Goal: Information Seeking & Learning: Learn about a topic

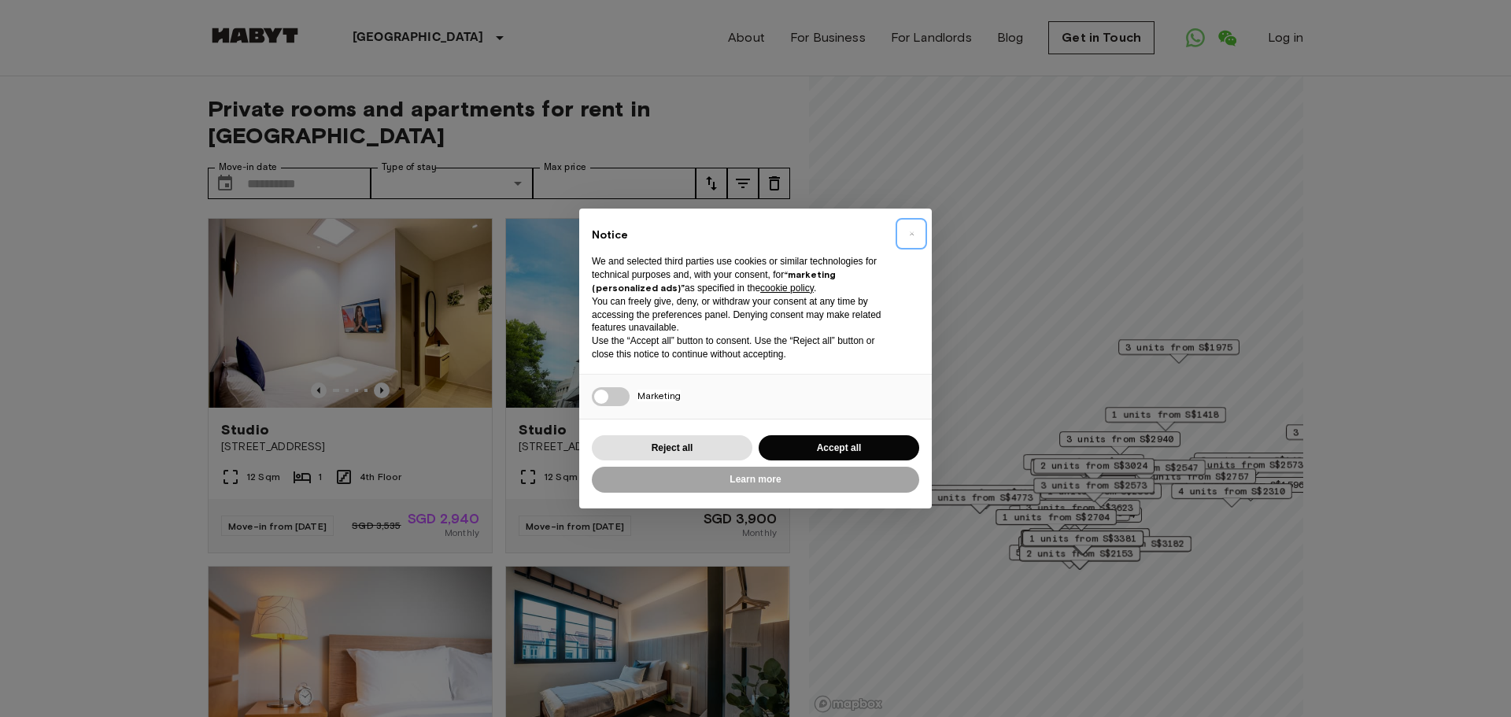
click at [907, 234] on button "×" at bounding box center [911, 233] width 25 height 25
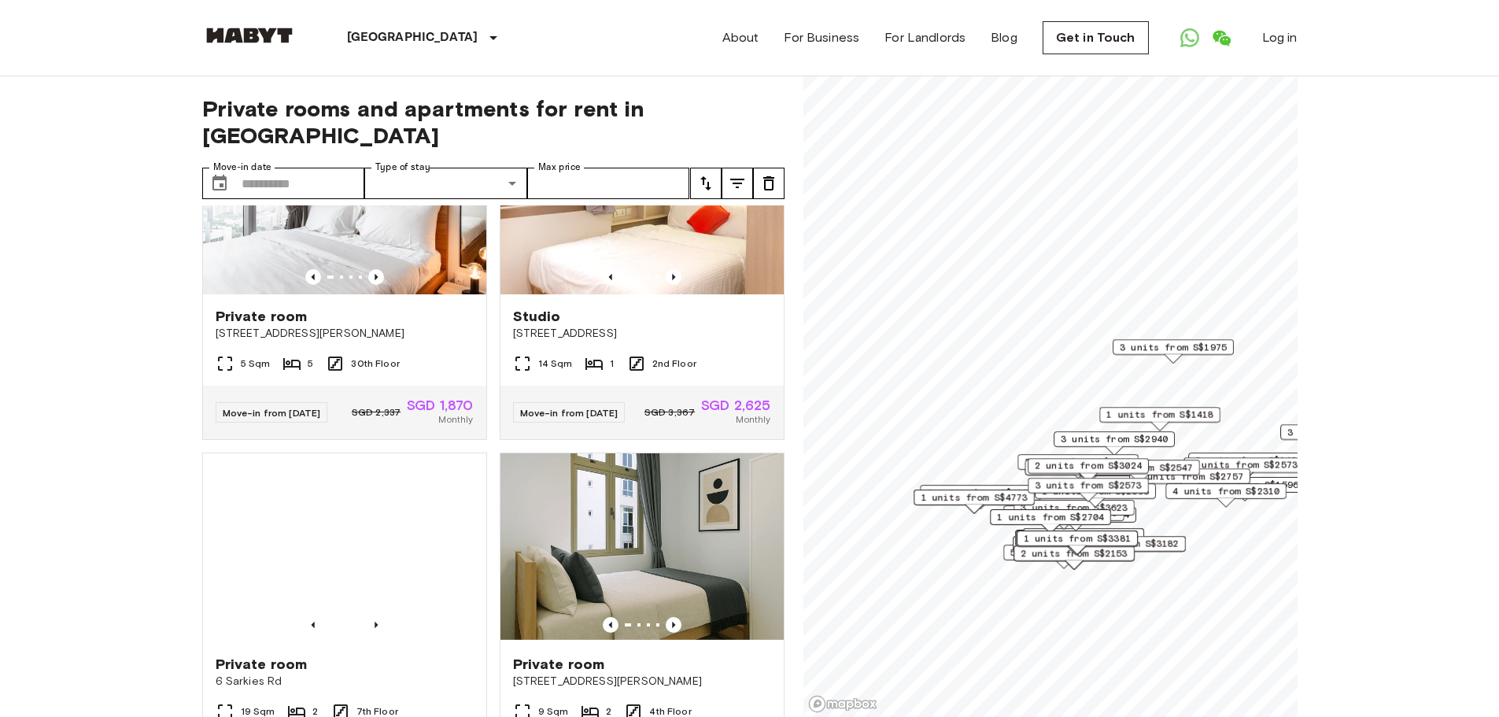
scroll to position [1181, 0]
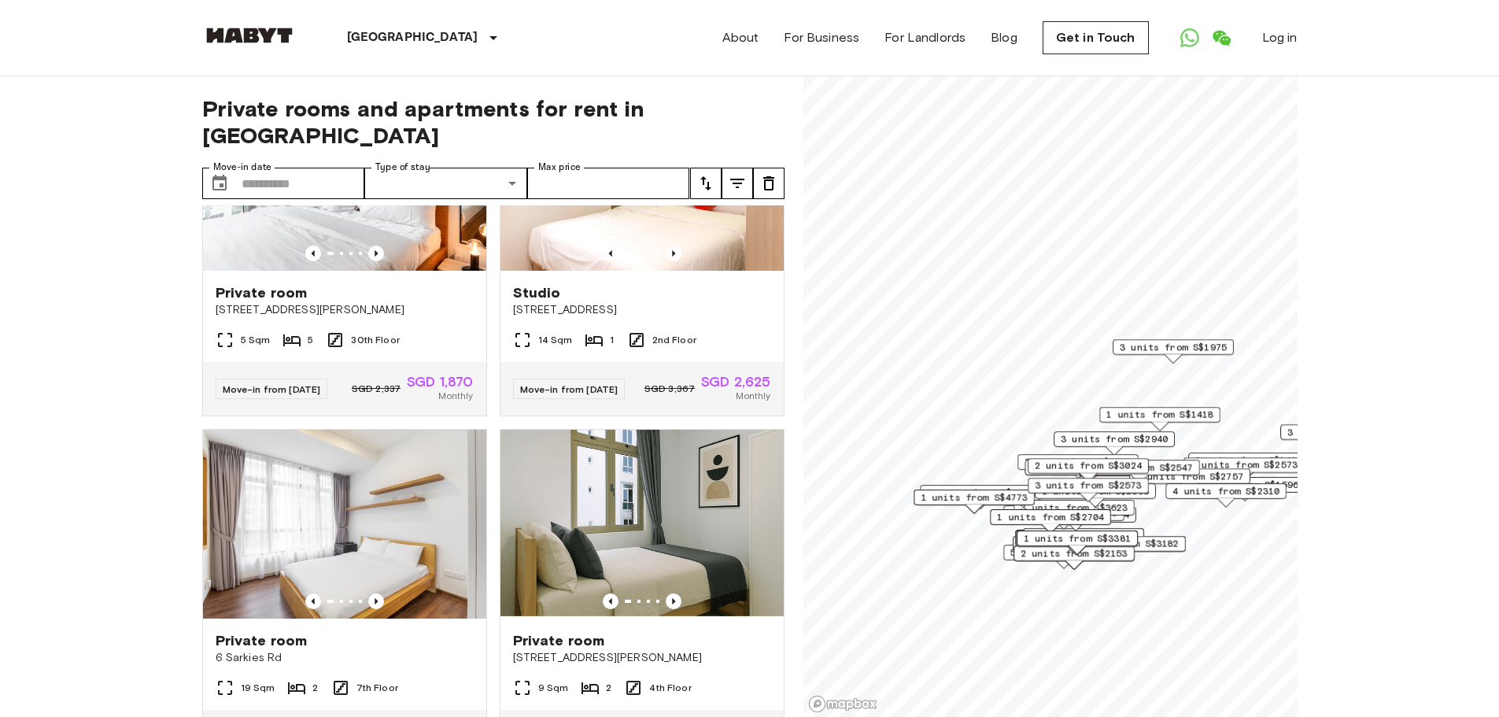
click at [707, 174] on icon "tune" at bounding box center [705, 183] width 19 height 19
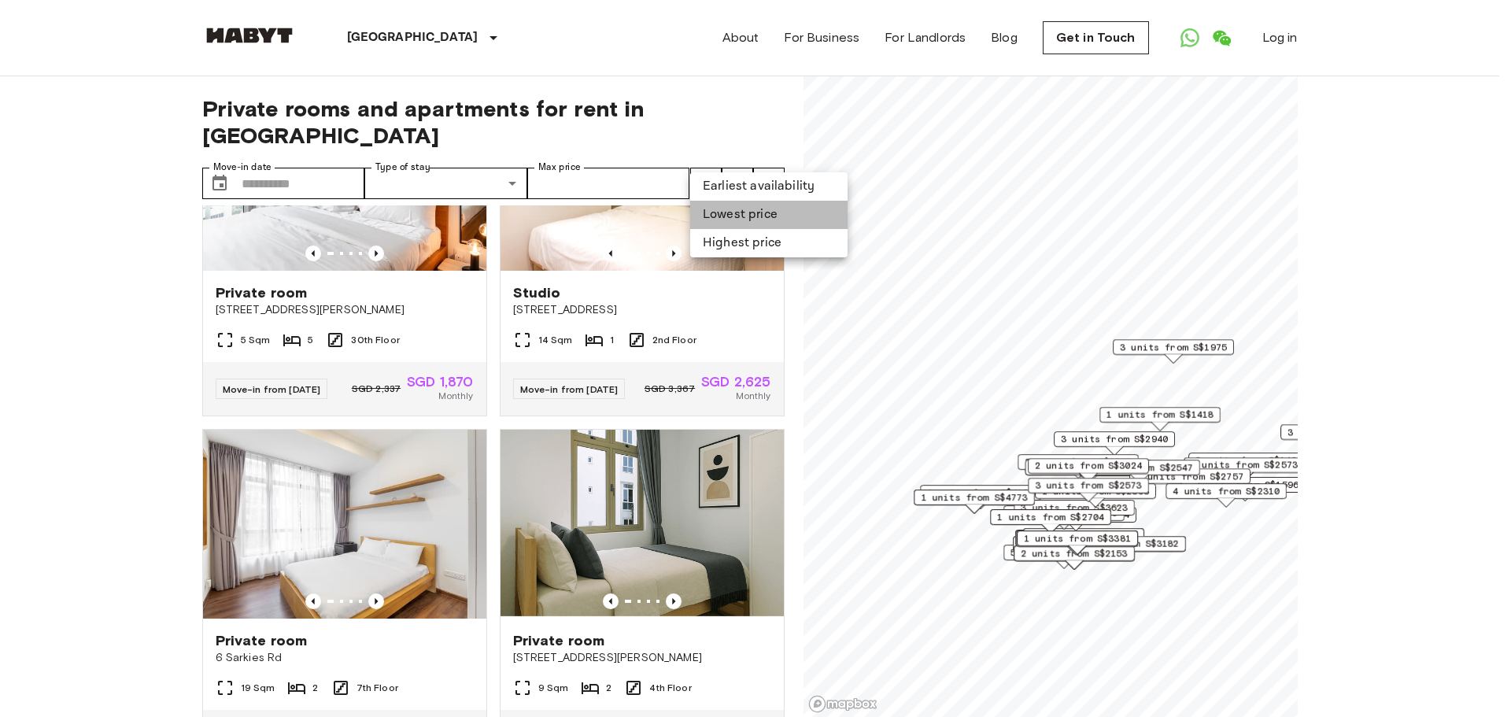
click at [708, 207] on li "Lowest price" at bounding box center [768, 215] width 157 height 28
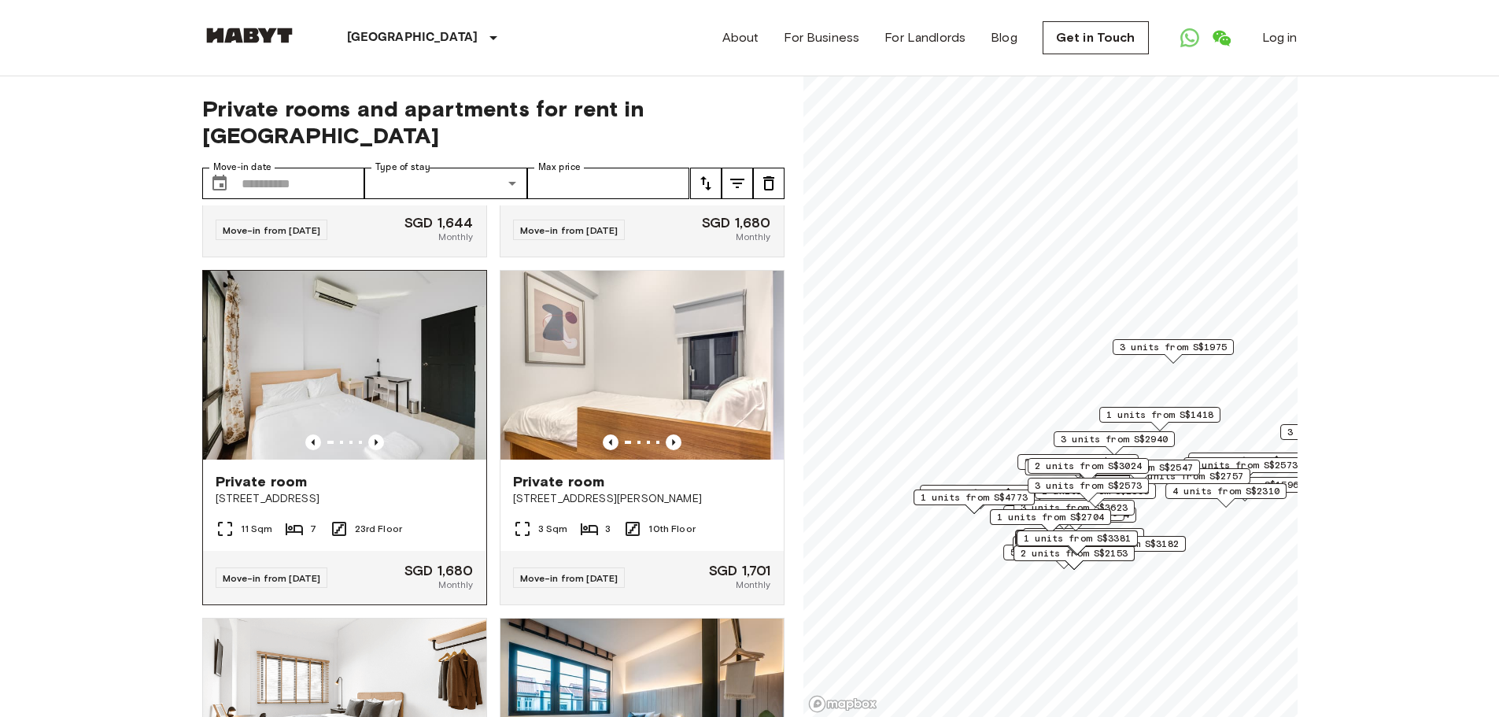
scroll to position [944, 0]
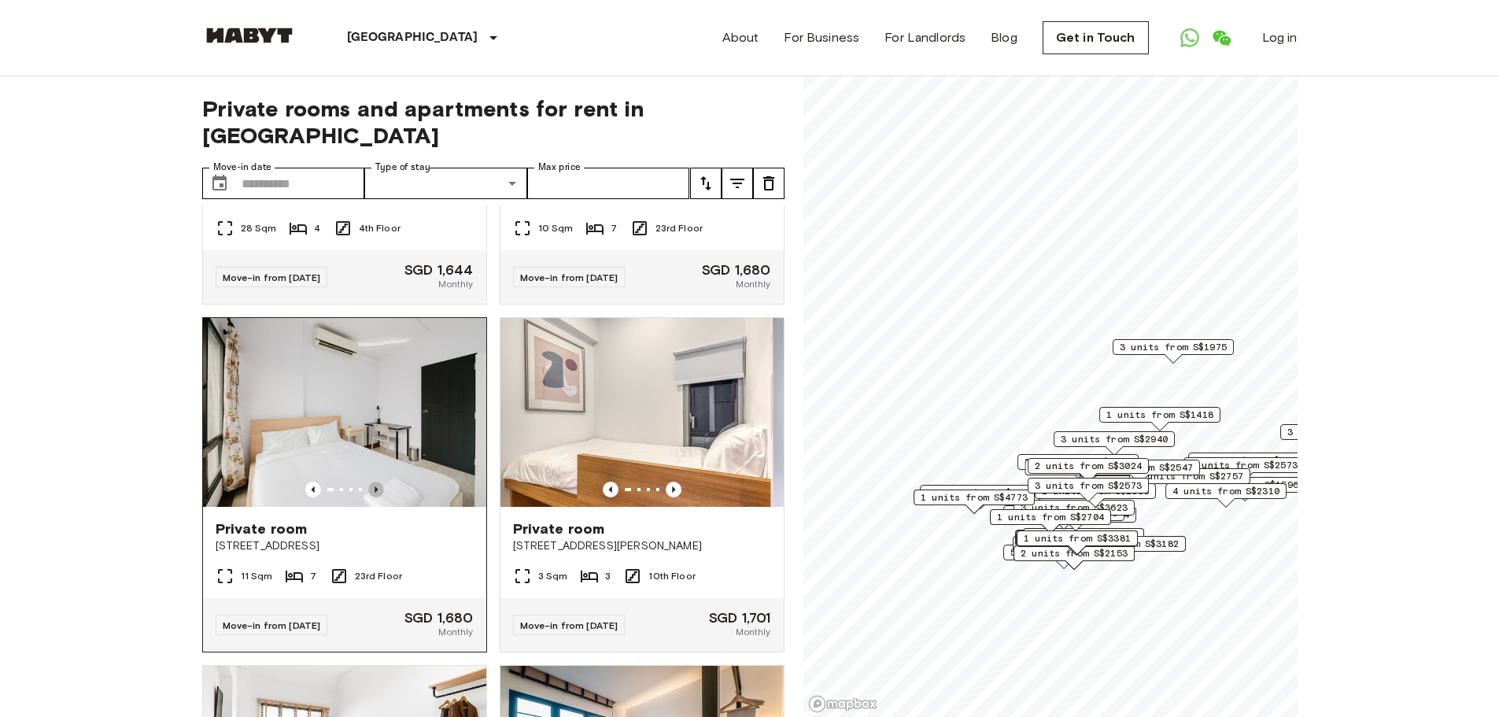
click at [369, 493] on icon "Previous image" at bounding box center [376, 490] width 16 height 16
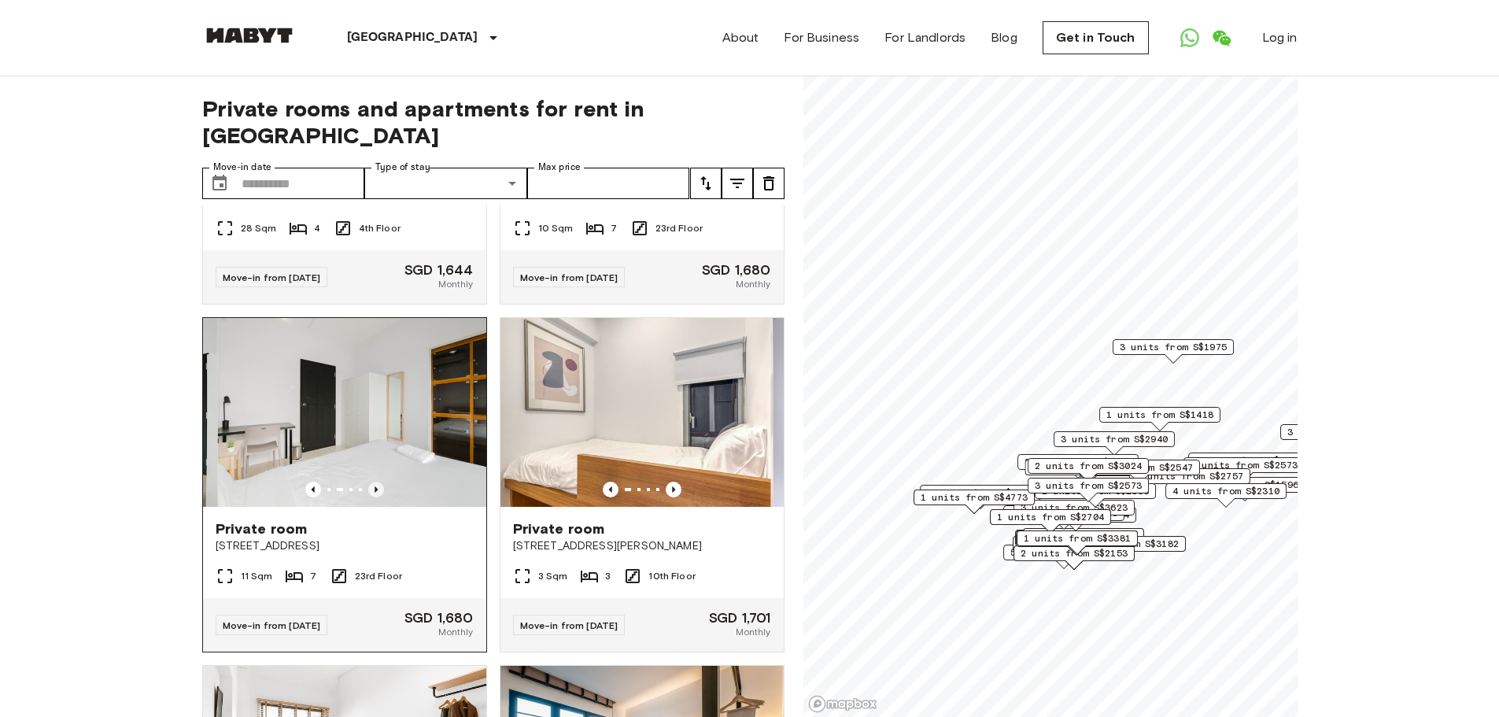
click at [369, 493] on icon "Previous image" at bounding box center [376, 490] width 16 height 16
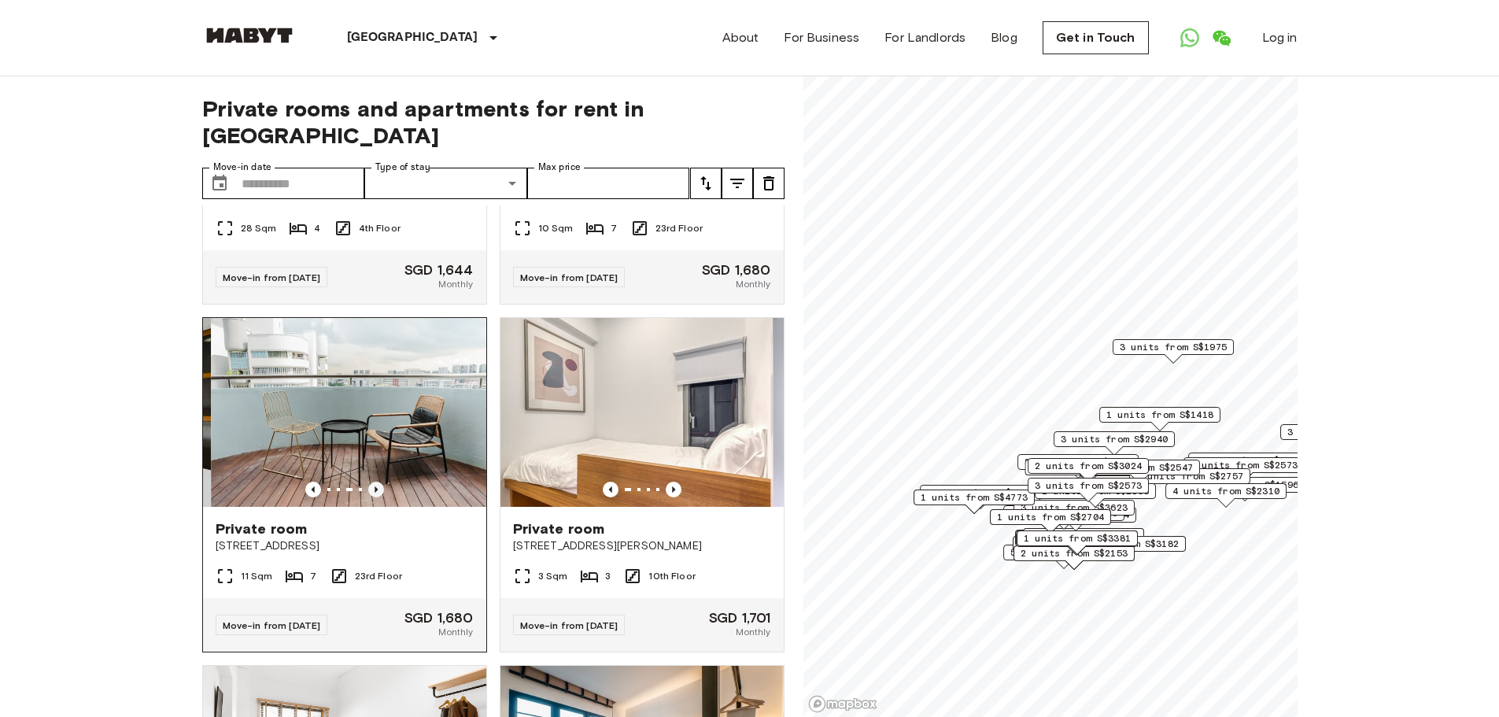
click at [369, 493] on icon "Previous image" at bounding box center [376, 490] width 16 height 16
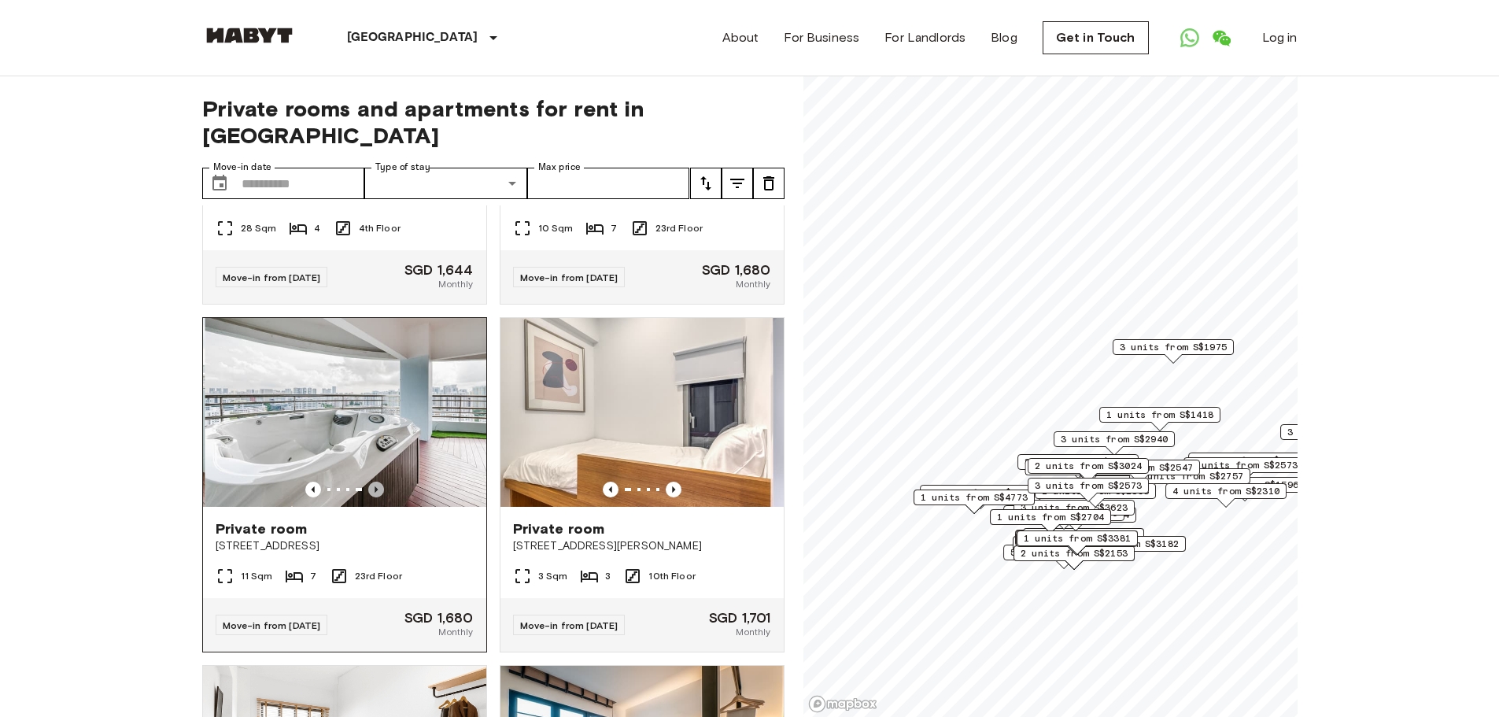
click at [369, 493] on icon "Previous image" at bounding box center [376, 490] width 16 height 16
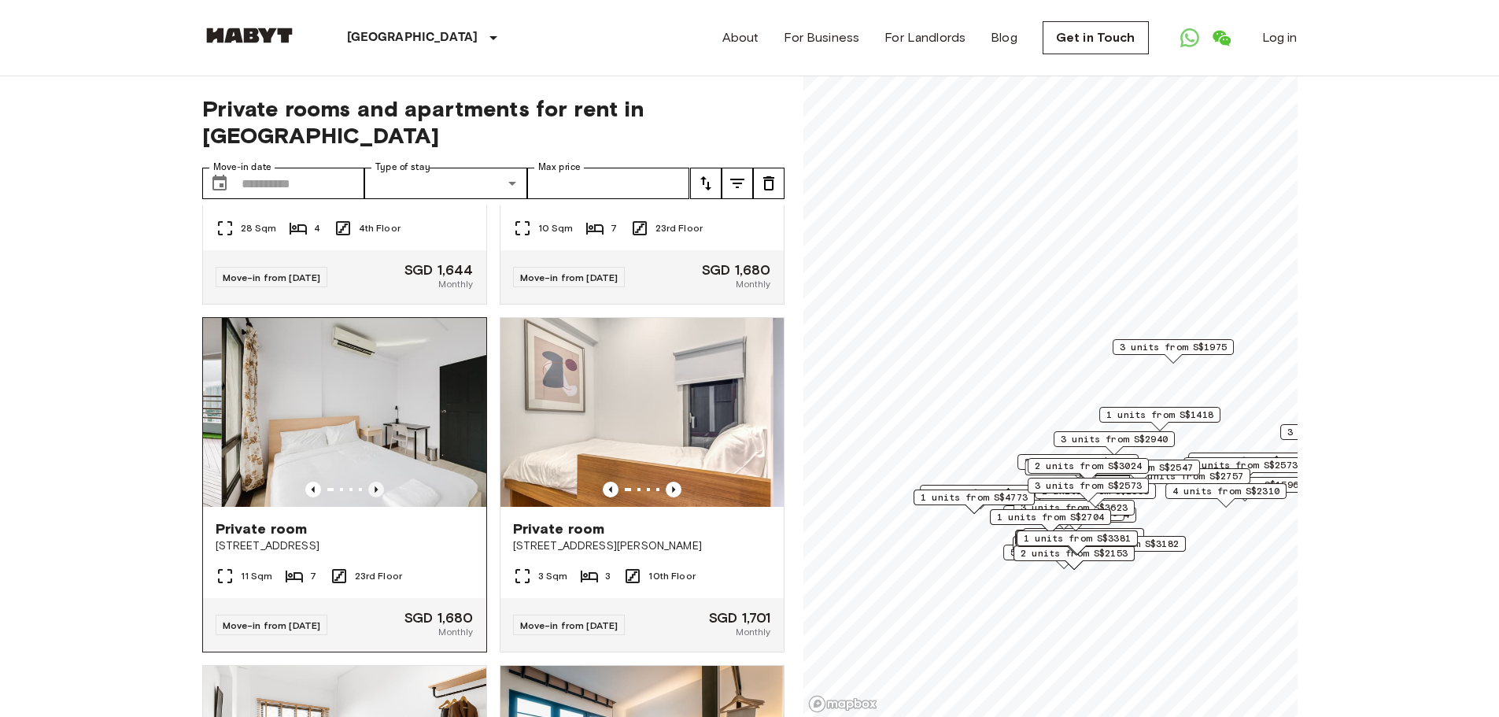
click at [369, 493] on icon "Previous image" at bounding box center [376, 490] width 16 height 16
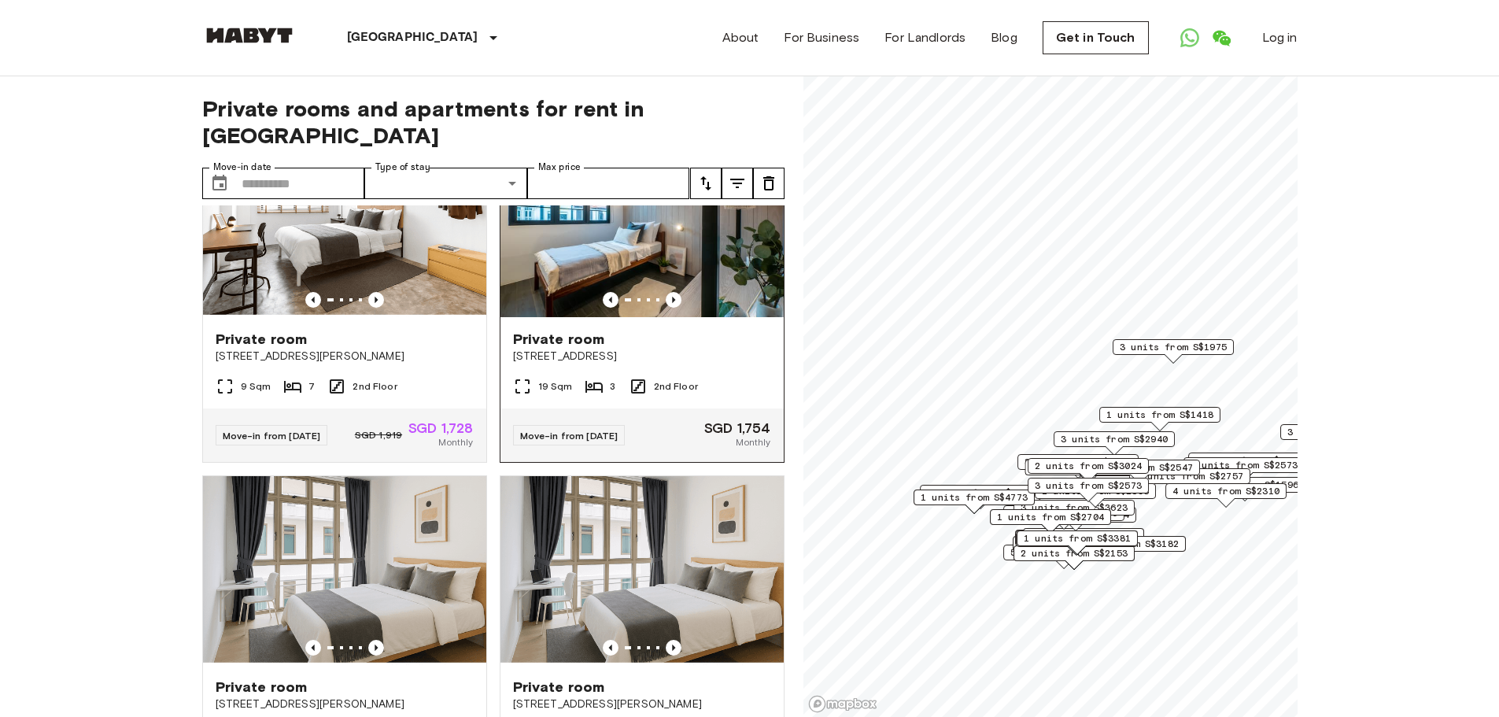
scroll to position [1495, 0]
